Goal: Download file/media

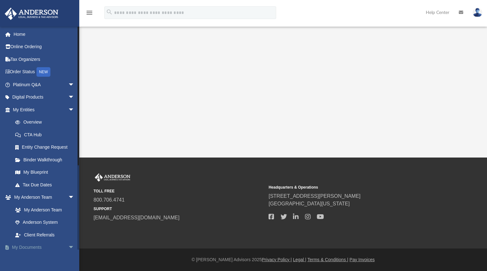
click at [32, 248] on link "My Documents arrow_drop_down" at bounding box center [44, 247] width 80 height 13
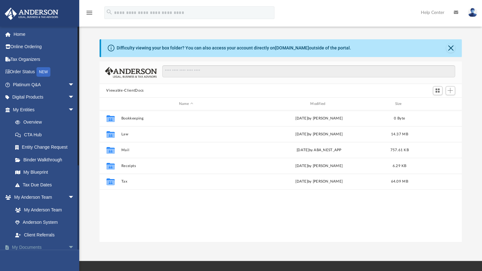
scroll to position [139, 358]
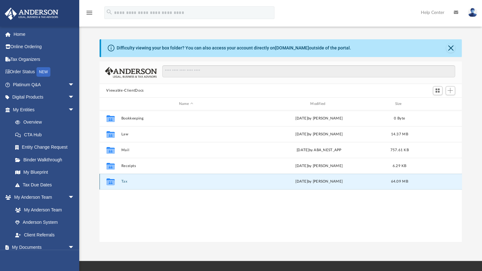
click at [129, 182] on button "Tax" at bounding box center [186, 182] width 130 height 4
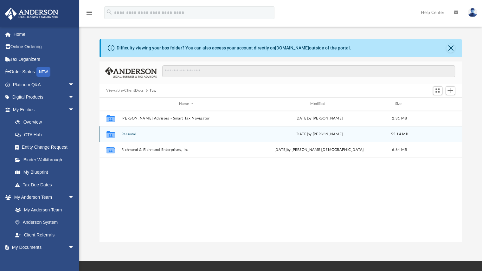
click at [131, 133] on button "Personal" at bounding box center [186, 134] width 130 height 4
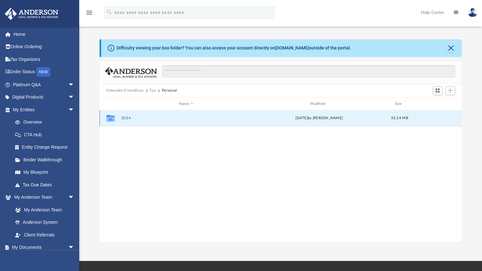
click at [124, 118] on button "2024" at bounding box center [186, 118] width 130 height 4
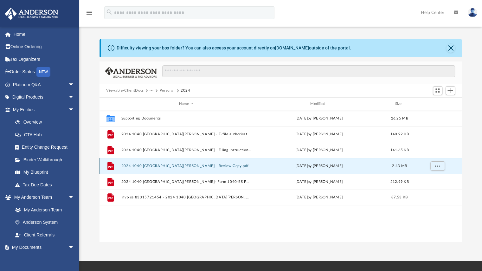
click at [153, 168] on button "2024 1040 [GEOGRAPHIC_DATA][PERSON_NAME] - Review Copy.pdf" at bounding box center [186, 166] width 130 height 4
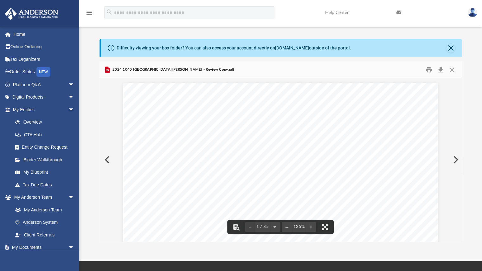
click at [274, 226] on button "File preview" at bounding box center [275, 227] width 10 height 14
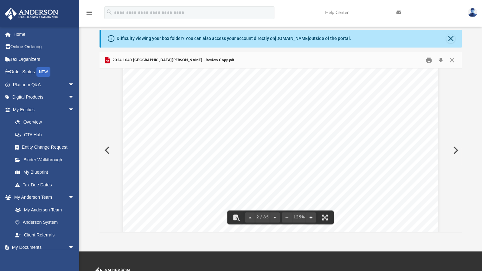
scroll to position [0, 0]
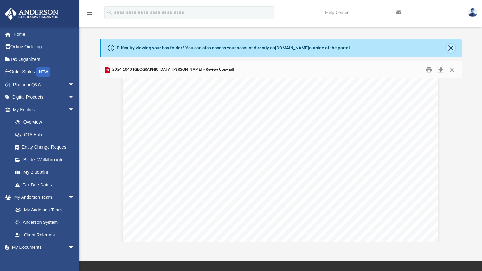
click at [450, 46] on button "Close" at bounding box center [450, 48] width 9 height 9
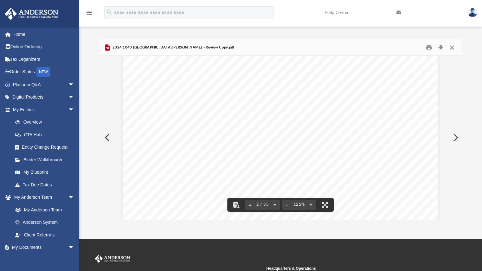
click at [450, 48] on button "Close" at bounding box center [451, 47] width 11 height 10
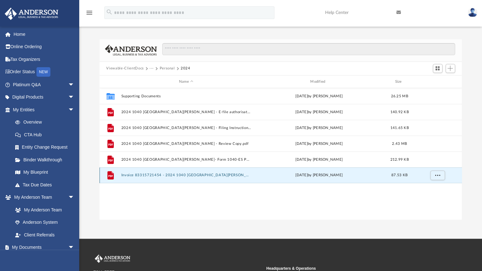
click at [148, 175] on button "Invoice 83315721454 - 2024 1040 [GEOGRAPHIC_DATA][PERSON_NAME]pdf" at bounding box center [186, 175] width 130 height 4
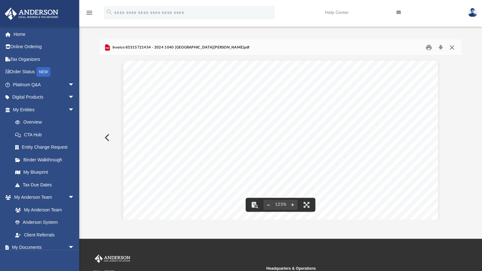
click at [455, 47] on button "Close" at bounding box center [451, 47] width 11 height 10
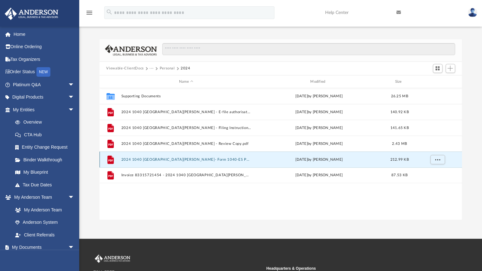
click at [152, 159] on button "2024 1040 [GEOGRAPHIC_DATA][PERSON_NAME]- Form 1040-ES Payment Voucher.pdf" at bounding box center [186, 160] width 130 height 4
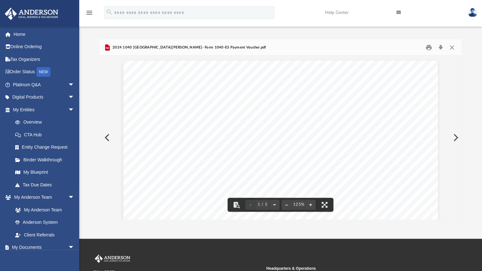
click at [105, 138] on button "Preview" at bounding box center [107, 138] width 14 height 18
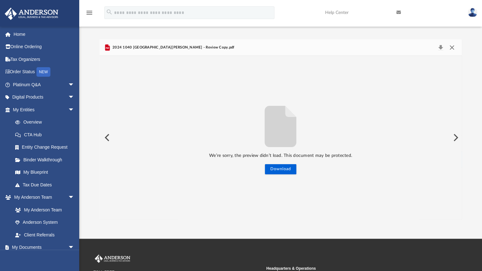
click at [453, 46] on button "Close" at bounding box center [451, 47] width 11 height 9
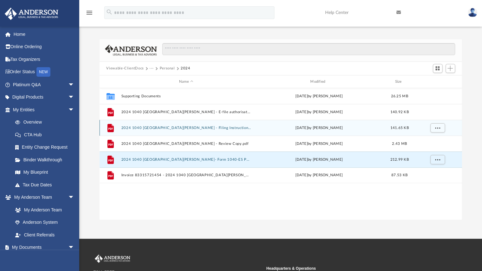
click at [165, 127] on button "2024 1040 [GEOGRAPHIC_DATA][PERSON_NAME] - Filing Instructions.pdf" at bounding box center [186, 128] width 130 height 4
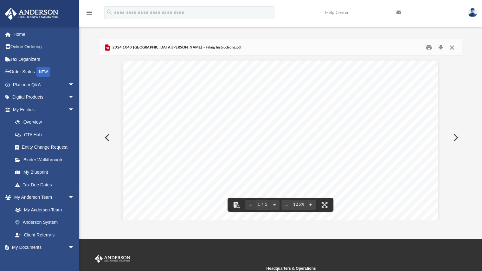
click at [454, 49] on button "Close" at bounding box center [451, 47] width 11 height 10
